Goal: Use online tool/utility

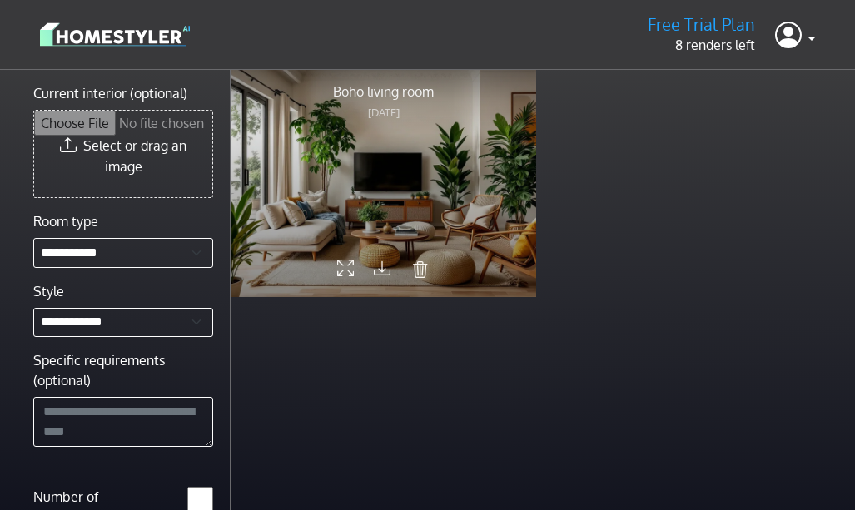
click at [417, 266] on icon "submit" at bounding box center [420, 270] width 17 height 22
